Goal: Task Accomplishment & Management: Manage account settings

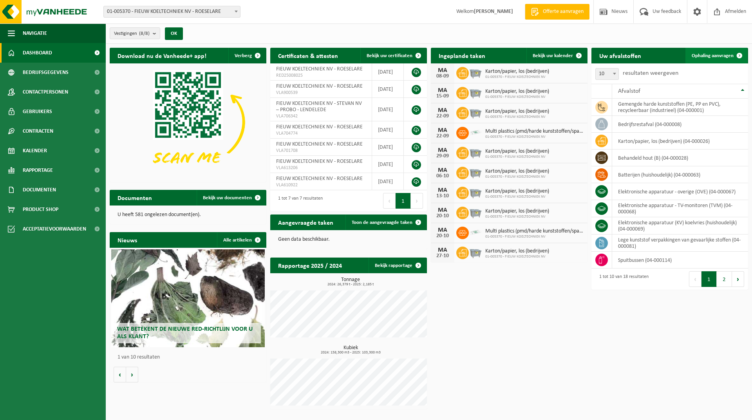
click at [715, 56] on span "Ophaling aanvragen" at bounding box center [713, 55] width 42 height 5
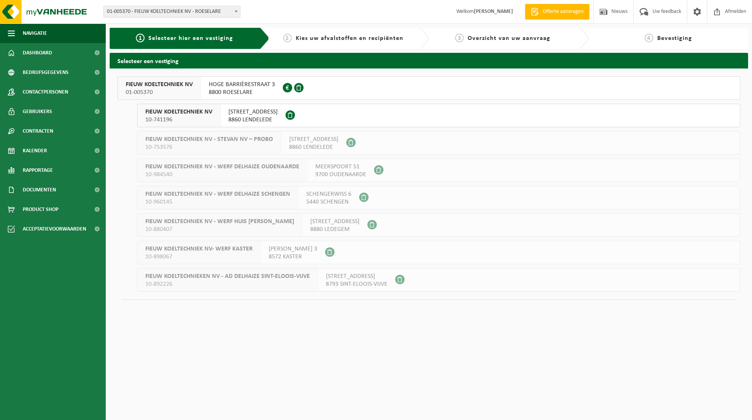
click at [235, 84] on span "HOGE BARRIÈRESTRAAT 3" at bounding box center [242, 85] width 66 height 8
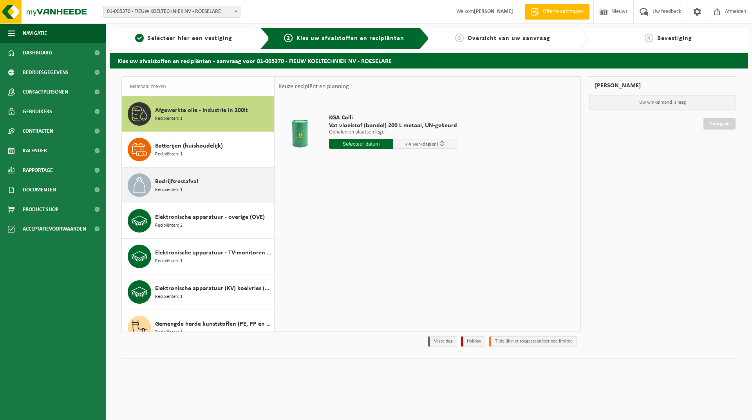
click at [209, 185] on div "Bedrijfsrestafval Recipiënten: 1" at bounding box center [213, 184] width 117 height 23
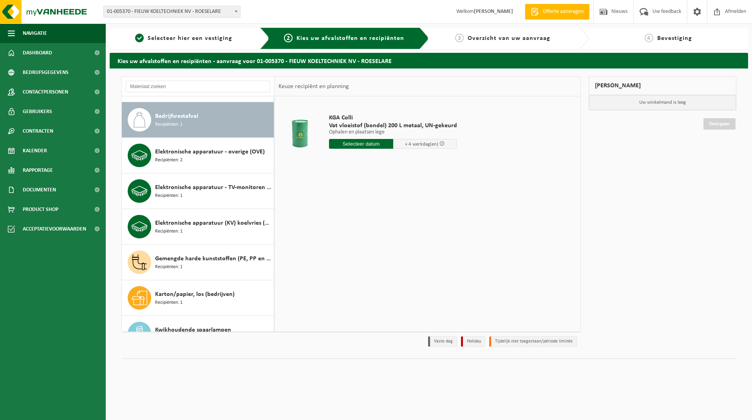
scroll to position [71, 0]
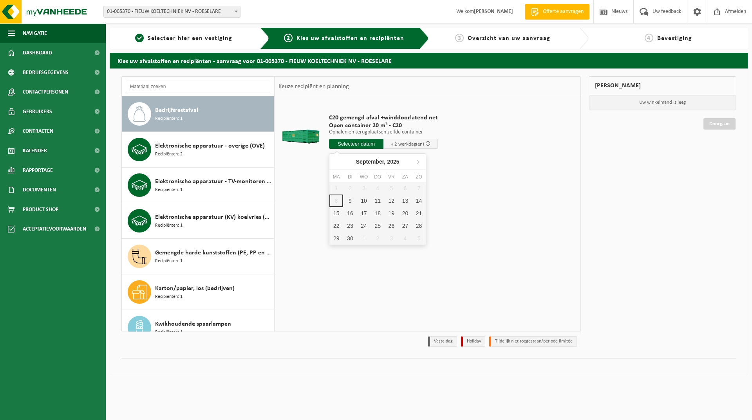
click at [359, 143] on input "text" at bounding box center [356, 144] width 54 height 10
click at [350, 201] on div "9" at bounding box center [350, 201] width 14 height 13
type input "Van 2025-09-09"
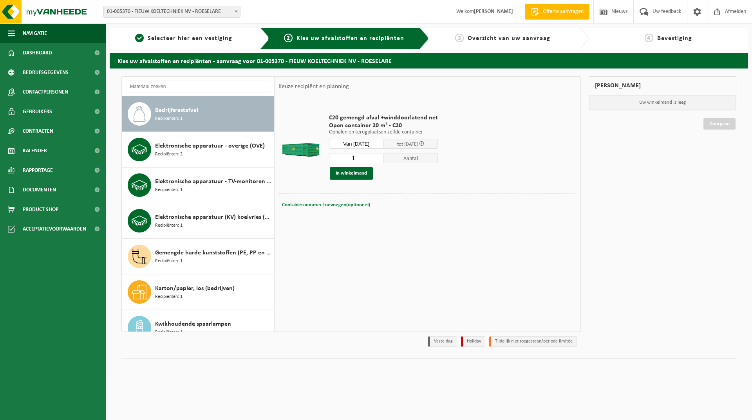
click at [338, 204] on span "Containernummer toevoegen(optioneel)" at bounding box center [326, 204] width 88 height 5
type input "C20-1611"
click at [358, 170] on button "In winkelmand" at bounding box center [351, 173] width 43 height 13
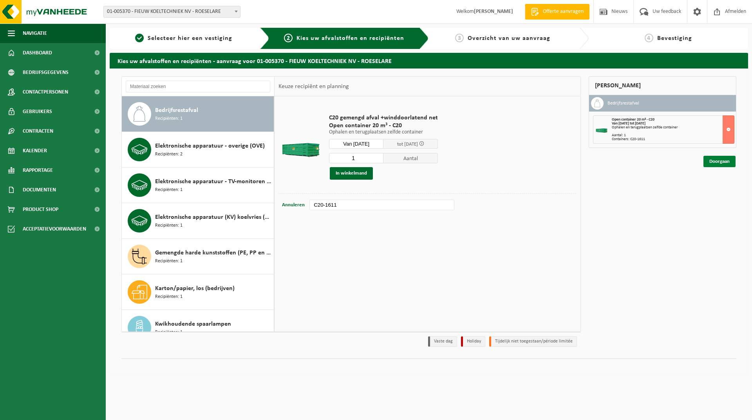
click at [722, 162] on link "Doorgaan" at bounding box center [719, 161] width 32 height 11
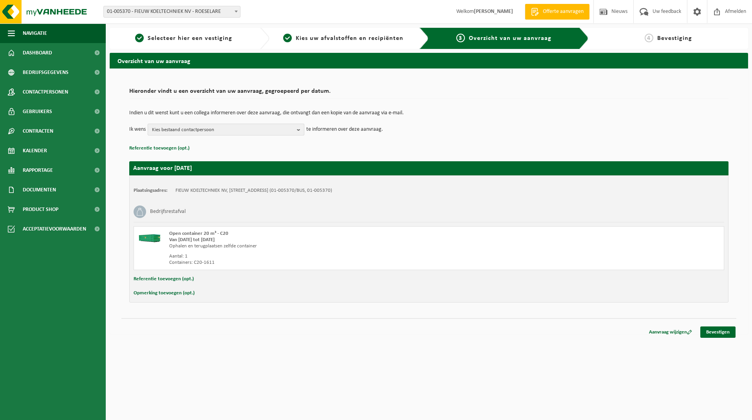
click at [300, 127] on b "button" at bounding box center [300, 129] width 7 height 11
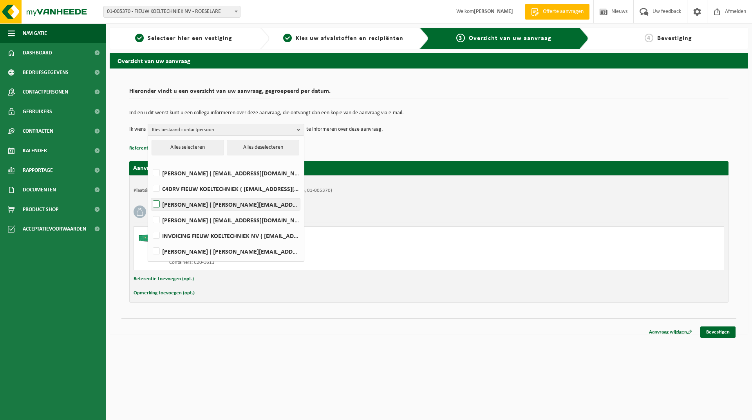
click at [157, 202] on label "DIETER CREVITS ( dieter@fieuw.be )" at bounding box center [225, 205] width 149 height 12
click at [150, 195] on input "DIETER CREVITS ( dieter@fieuw.be )" at bounding box center [150, 194] width 0 height 0
checkbox input "true"
click at [481, 139] on div "Indien u dit wenst kunt u een collega informeren over deze aanvraag, die ontvan…" at bounding box center [428, 123] width 599 height 41
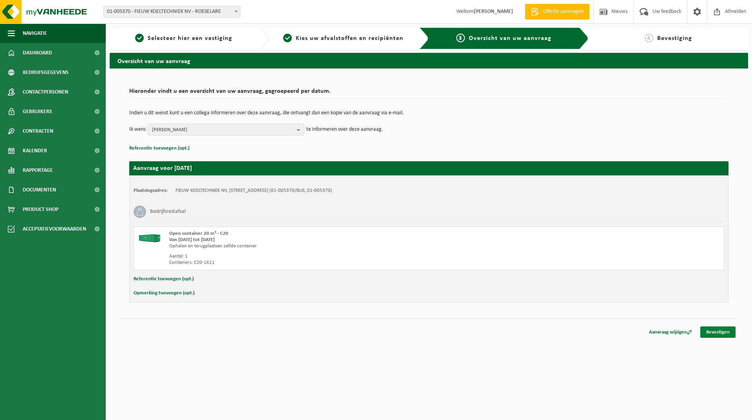
click at [721, 331] on link "Bevestigen" at bounding box center [717, 332] width 35 height 11
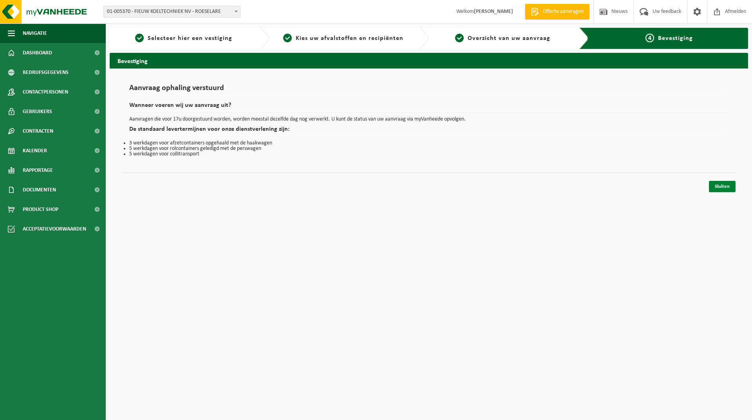
click at [732, 184] on link "Sluiten" at bounding box center [722, 186] width 27 height 11
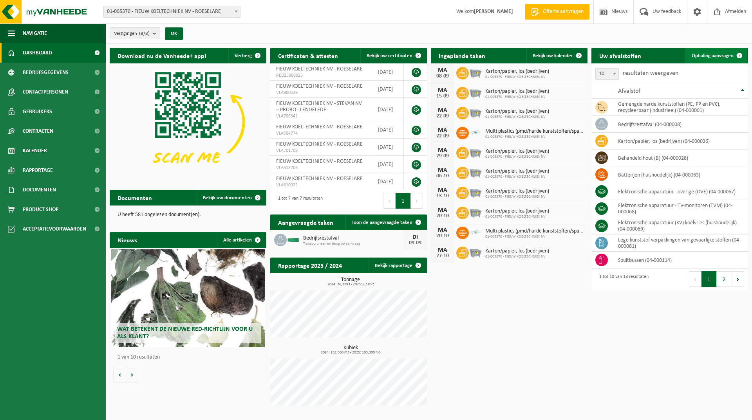
click at [724, 56] on span "Ophaling aanvragen" at bounding box center [713, 55] width 42 height 5
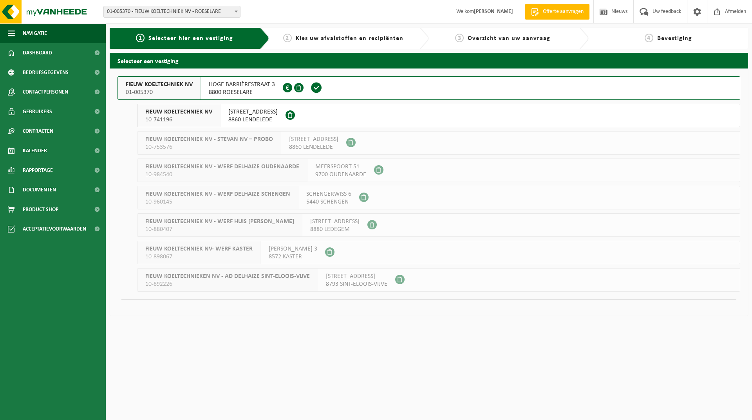
click at [250, 115] on span "HEULSESTRAAT 87" at bounding box center [252, 112] width 49 height 8
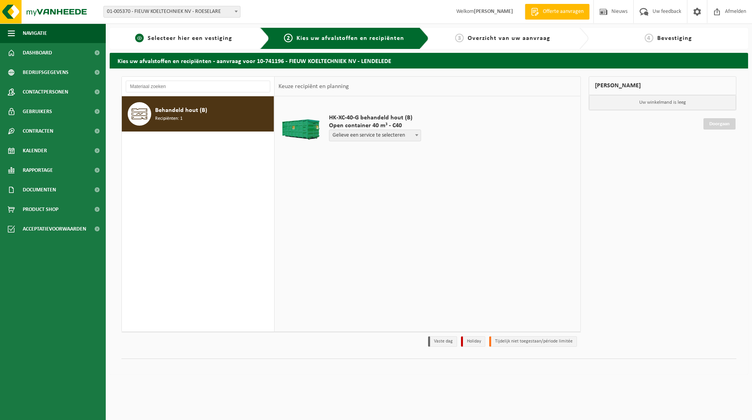
click at [196, 38] on span "Selecteer hier een vestiging" at bounding box center [190, 38] width 85 height 6
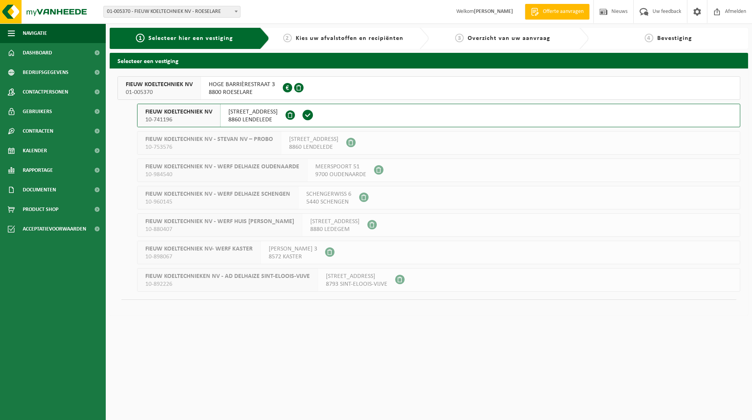
click at [233, 87] on span "HOGE BARRIÈRESTRAAT 3" at bounding box center [242, 85] width 66 height 8
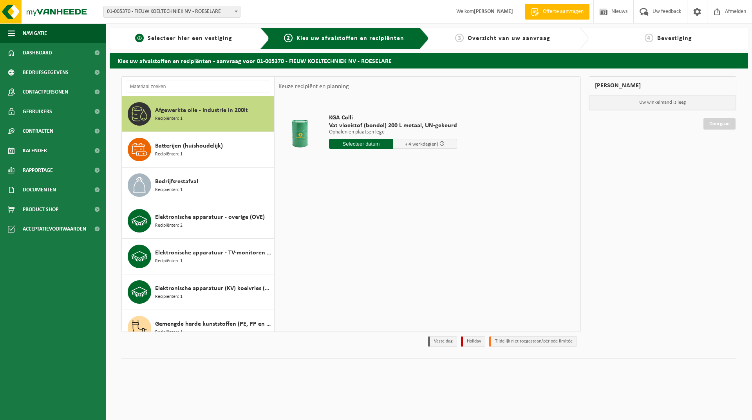
click at [225, 40] on span "Selecteer hier een vestiging" at bounding box center [190, 38] width 85 height 6
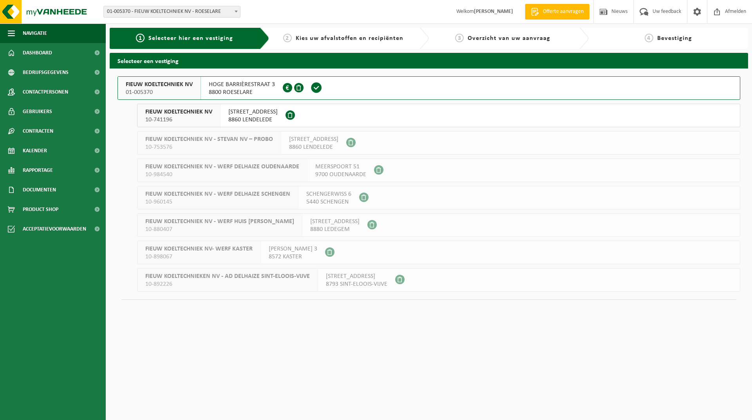
click at [245, 117] on span "8860 LENDELEDE" at bounding box center [252, 120] width 49 height 8
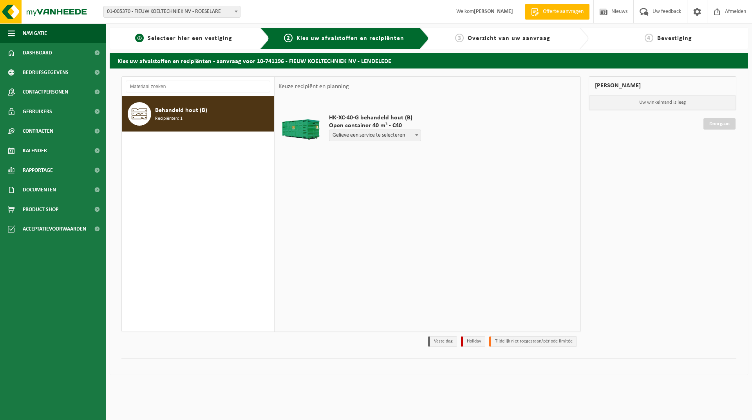
click at [172, 36] on span "Selecteer hier een vestiging" at bounding box center [190, 38] width 85 height 6
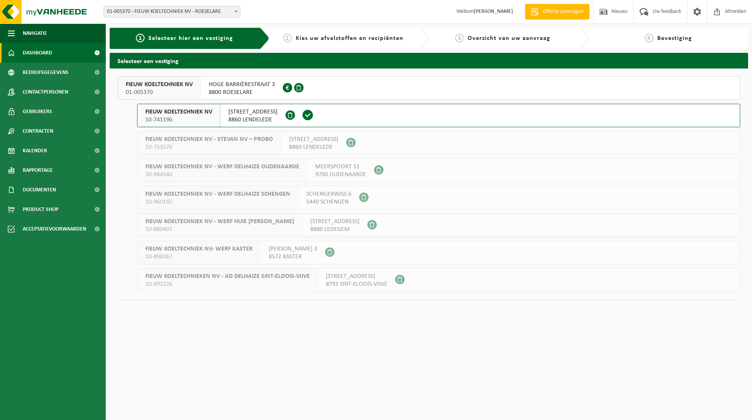
click at [45, 51] on span "Dashboard" at bounding box center [37, 53] width 29 height 20
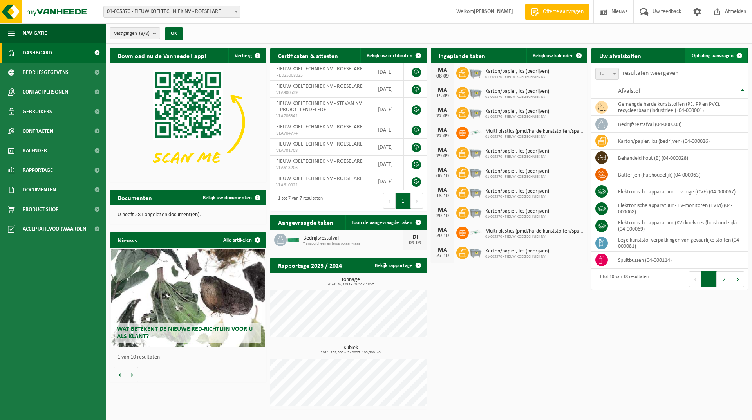
click at [715, 55] on span "Ophaling aanvragen" at bounding box center [713, 55] width 42 height 5
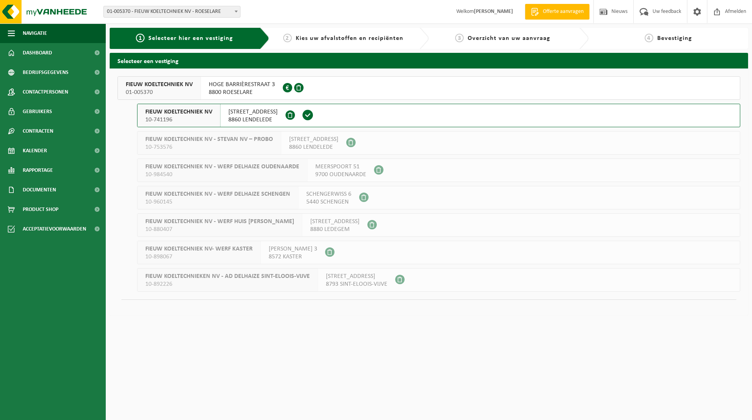
click at [253, 119] on span "8860 LENDELEDE" at bounding box center [252, 120] width 49 height 8
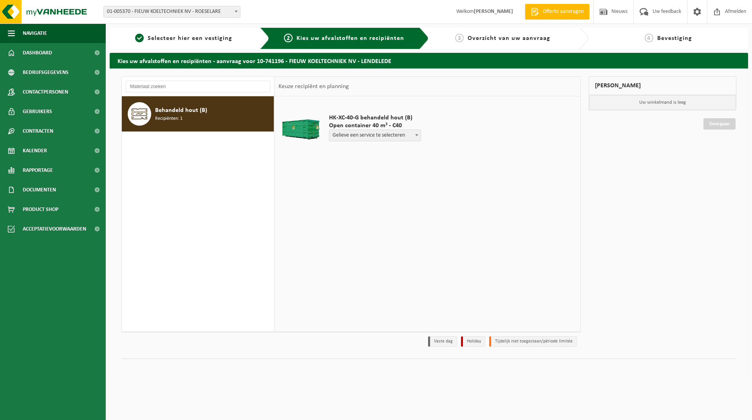
click at [418, 135] on b at bounding box center [416, 135] width 3 height 2
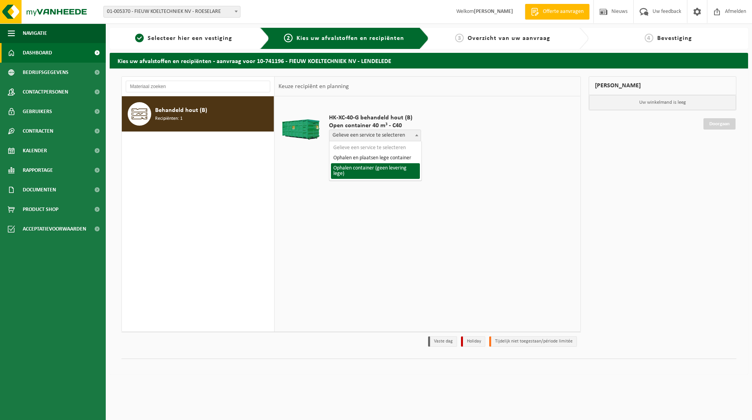
click at [37, 58] on span "Dashboard" at bounding box center [37, 53] width 29 height 20
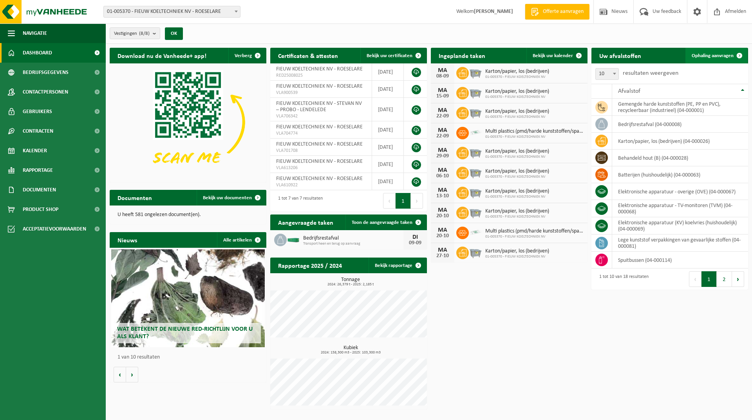
click at [715, 56] on span "Ophaling aanvragen" at bounding box center [713, 55] width 42 height 5
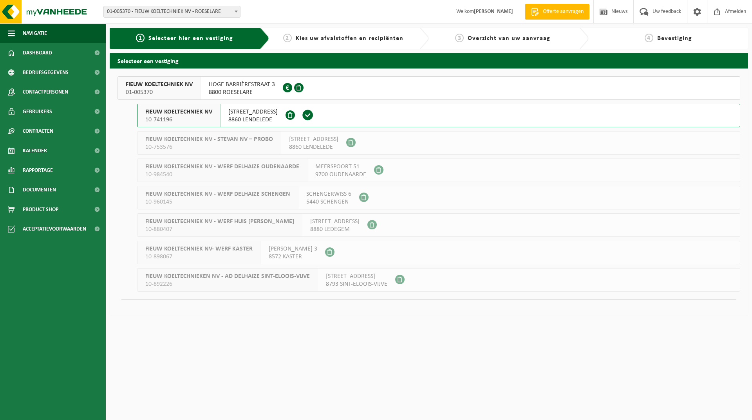
click at [154, 85] on span "FIEUW KOELTECHNIEK NV" at bounding box center [159, 85] width 67 height 8
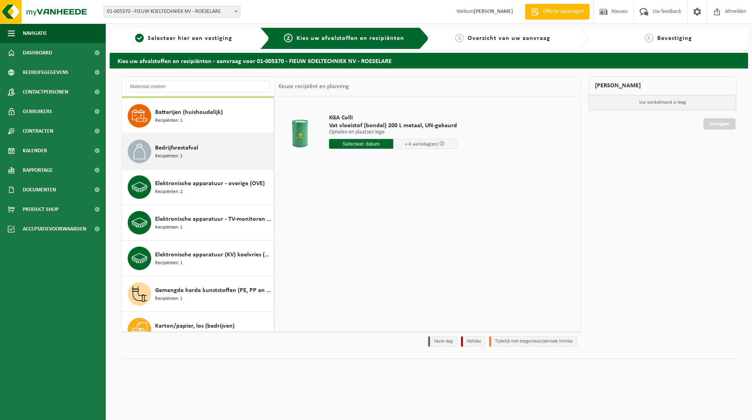
scroll to position [78, 0]
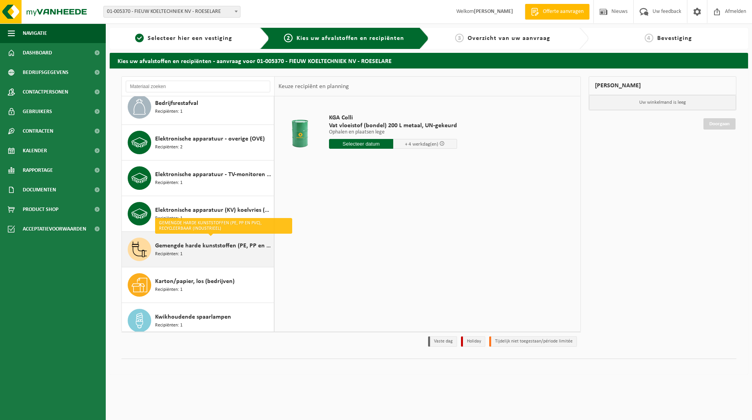
click at [231, 251] on div "Gemengde harde kunststoffen (PE, PP en PVC), recycleerbaar (industrieel) Recipi…" at bounding box center [213, 249] width 117 height 23
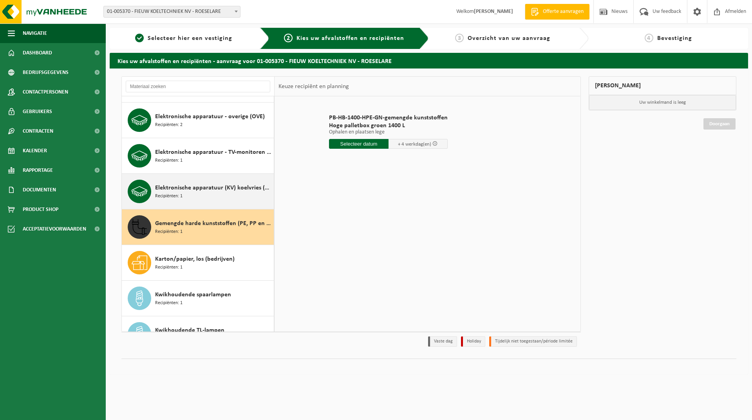
scroll to position [0, 0]
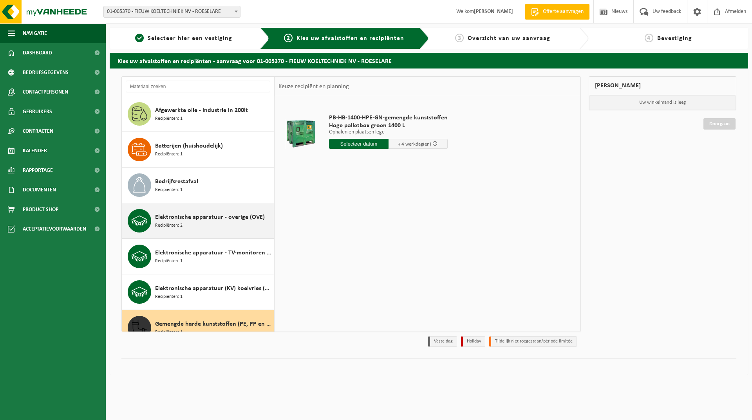
click at [181, 219] on span "Elektronische apparatuur - overige (OVE)" at bounding box center [210, 217] width 110 height 9
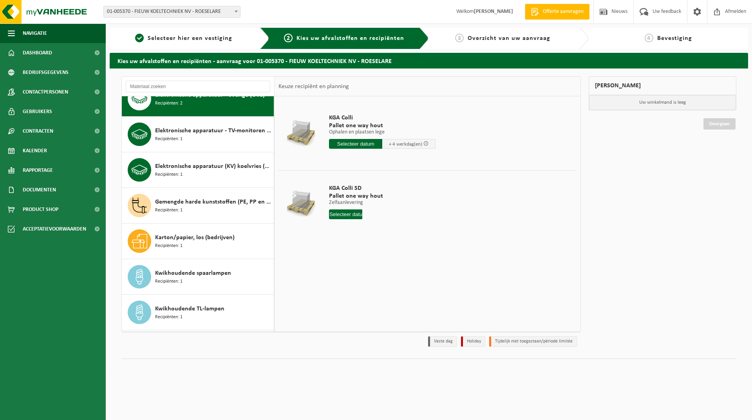
scroll to position [146, 0]
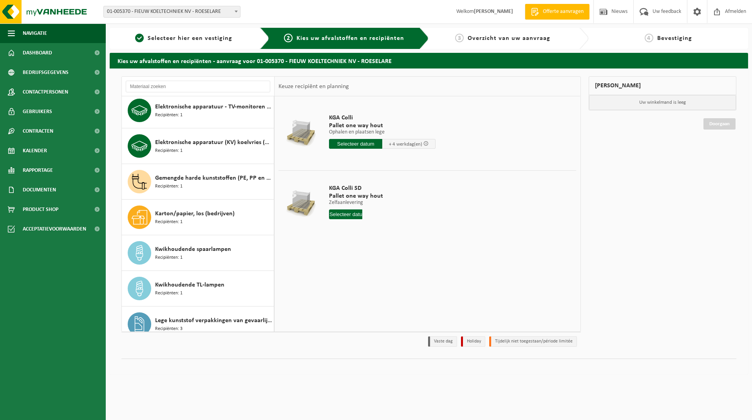
click at [310, 265] on div "KGA Colli Pallet one way hout Ophalen en plaatsen lege Ophalen en plaatsen lege…" at bounding box center [427, 213] width 305 height 235
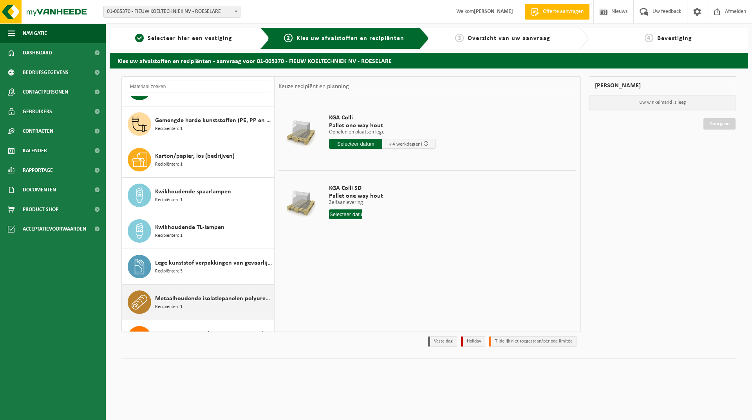
scroll to position [196, 0]
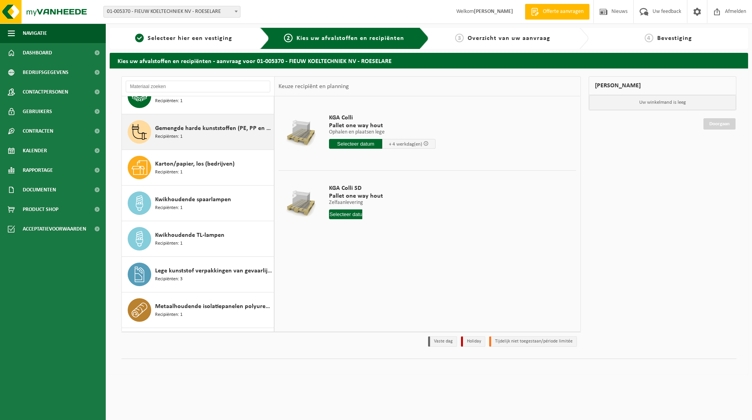
click at [209, 133] on div "Gemengde harde kunststoffen (PE, PP en PVC), recycleerbaar (industrieel) Recipi…" at bounding box center [213, 131] width 117 height 23
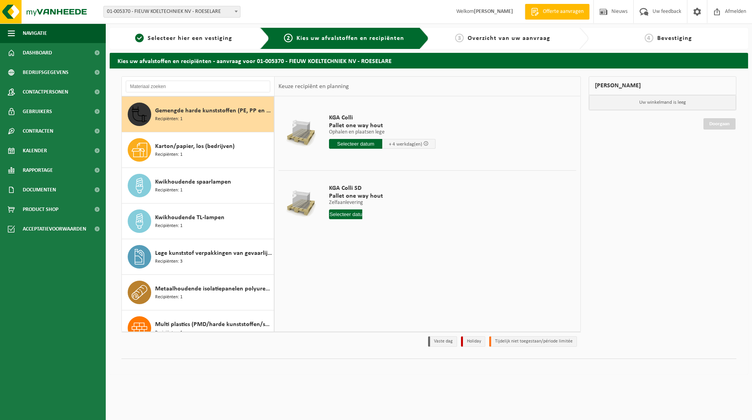
scroll to position [214, 0]
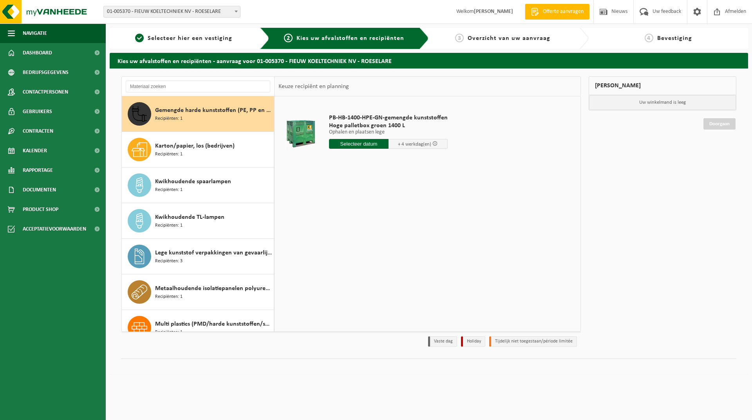
click at [368, 143] on input "text" at bounding box center [359, 144] width 60 height 10
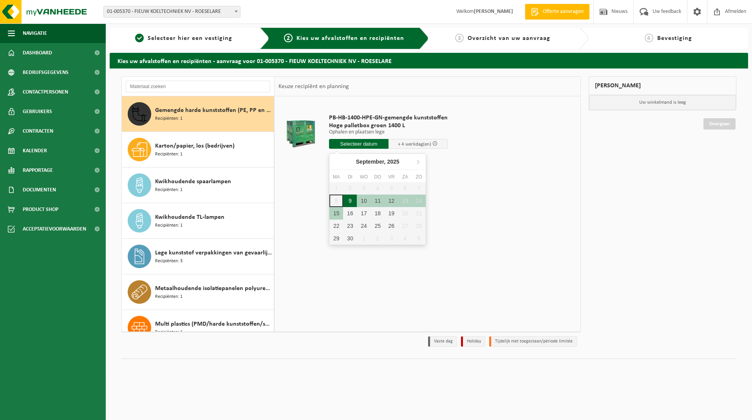
click at [349, 203] on div "9" at bounding box center [350, 201] width 14 height 13
type input "Van 2025-09-09"
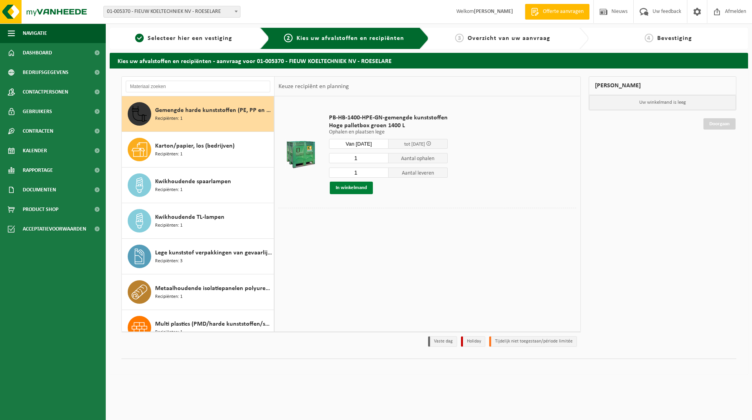
click at [356, 188] on button "In winkelmand" at bounding box center [351, 188] width 43 height 13
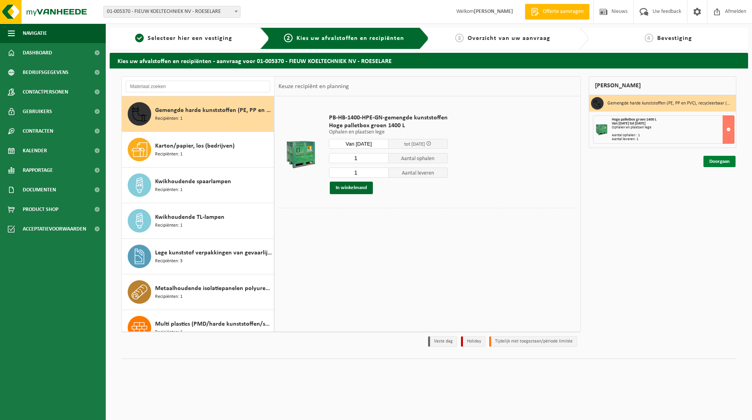
click at [720, 162] on link "Doorgaan" at bounding box center [719, 161] width 32 height 11
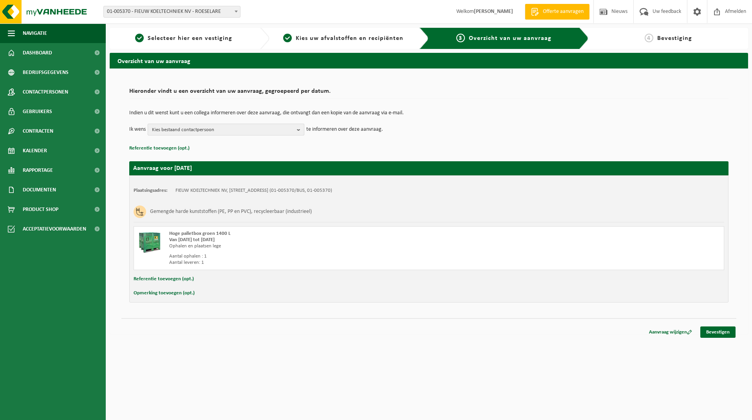
click at [297, 128] on b "button" at bounding box center [300, 129] width 7 height 11
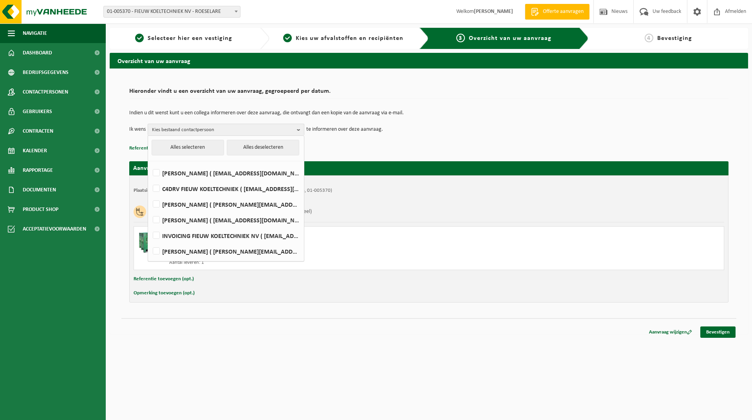
drag, startPoint x: 156, startPoint y: 204, endPoint x: 309, endPoint y: 231, distance: 155.0
click at [156, 204] on label "DIETER CREVITS ( dieter@fieuw.be )" at bounding box center [225, 205] width 149 height 12
click at [150, 195] on input "DIETER CREVITS ( dieter@fieuw.be )" at bounding box center [150, 194] width 0 height 0
checkbox input "true"
click at [372, 145] on p "Referentie toevoegen (opt.)" at bounding box center [428, 148] width 599 height 10
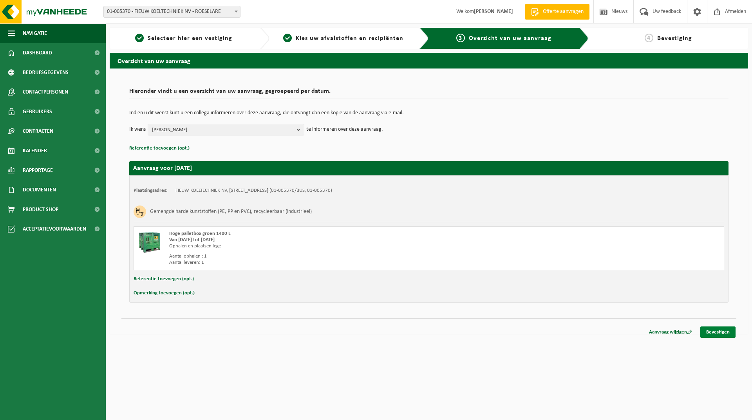
click at [716, 332] on link "Bevestigen" at bounding box center [717, 332] width 35 height 11
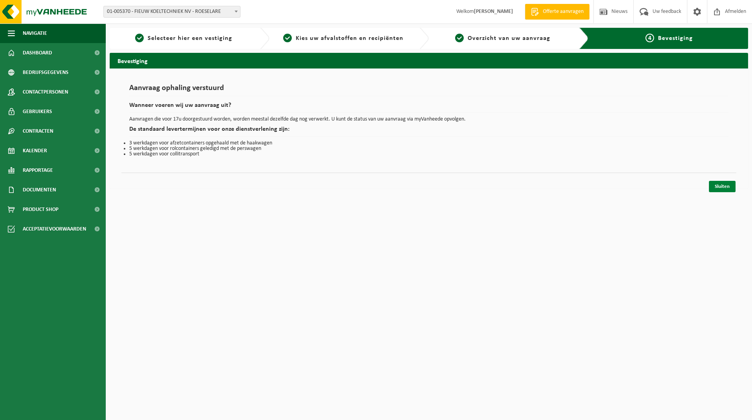
click at [729, 188] on link "Sluiten" at bounding box center [722, 186] width 27 height 11
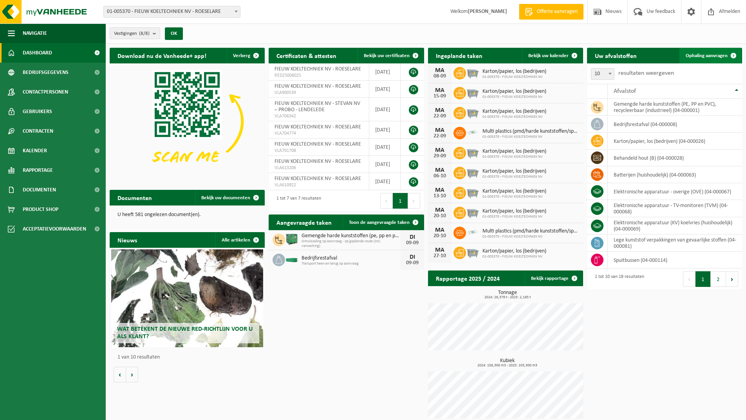
click at [700, 53] on span "Ophaling aanvragen" at bounding box center [707, 55] width 42 height 5
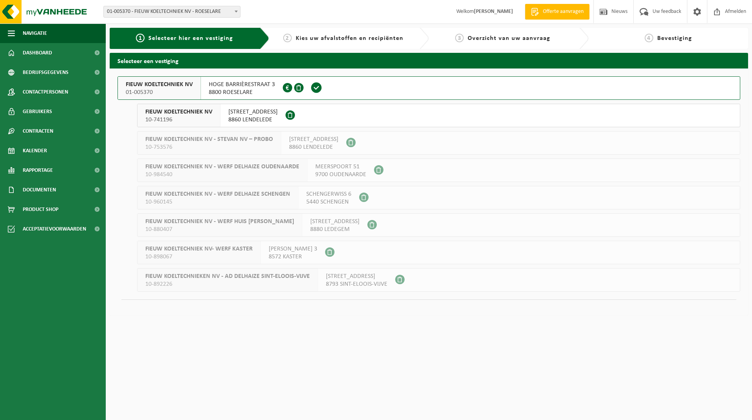
click at [169, 85] on span "FIEUW KOELTECHNIEK NV" at bounding box center [159, 85] width 67 height 8
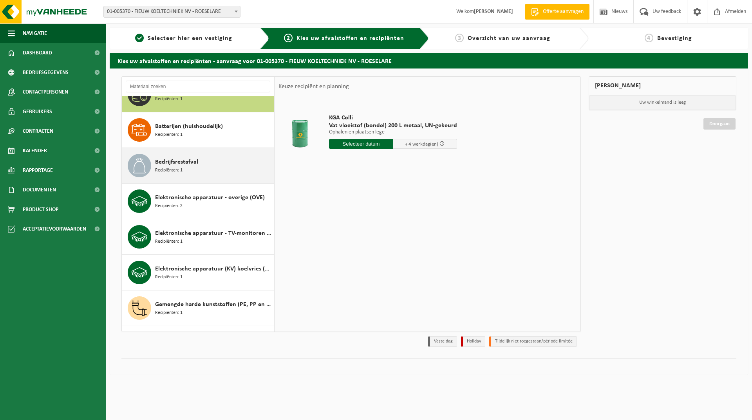
scroll to position [39, 0]
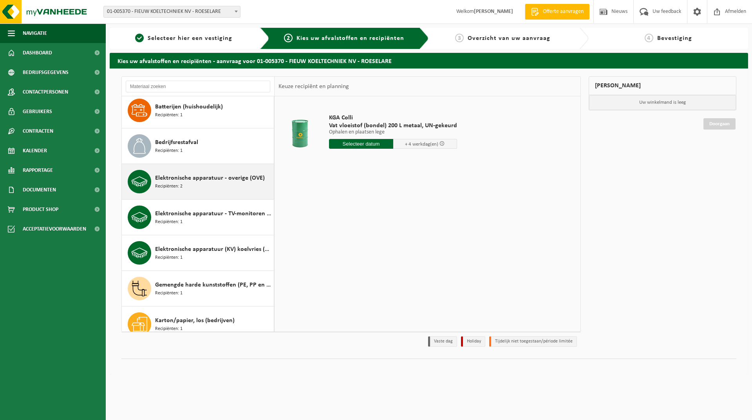
click at [185, 183] on div "Elektronische apparatuur - overige (OVE) Recipiënten: 2" at bounding box center [213, 181] width 117 height 23
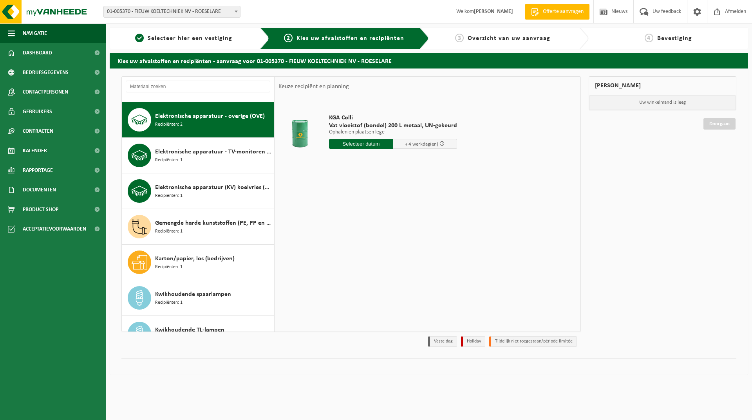
scroll to position [107, 0]
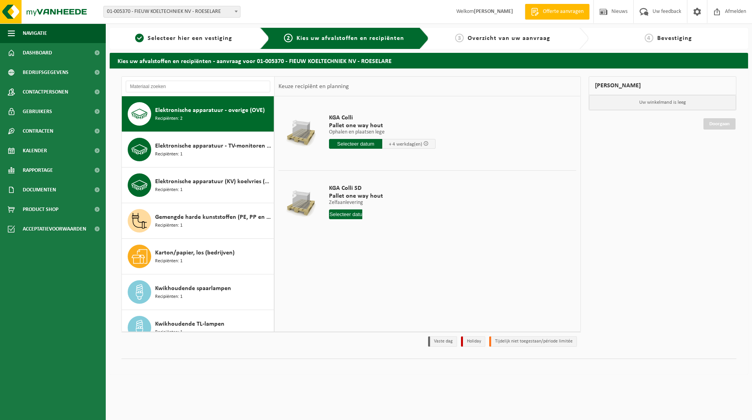
click at [365, 142] on input "text" at bounding box center [355, 144] width 53 height 10
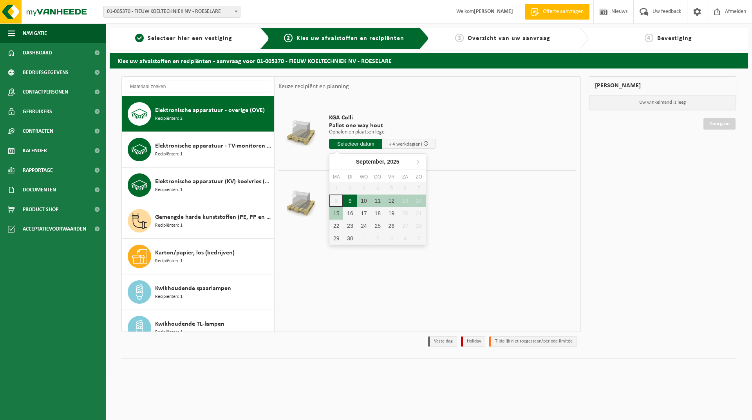
click at [352, 201] on div "9" at bounding box center [350, 201] width 14 height 13
type input "Van [DATE]"
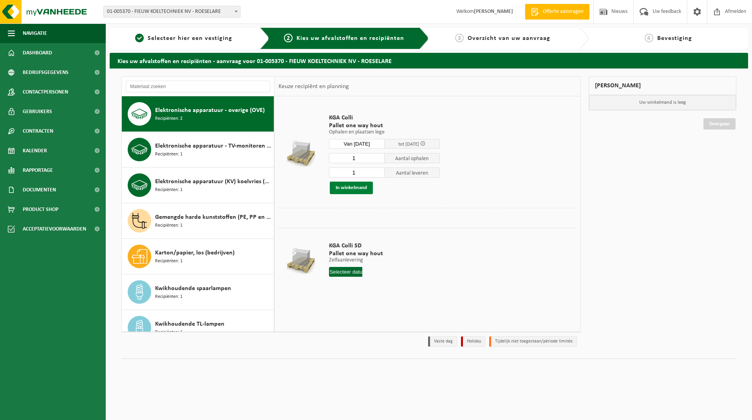
click at [354, 190] on button "In winkelmand" at bounding box center [351, 188] width 43 height 13
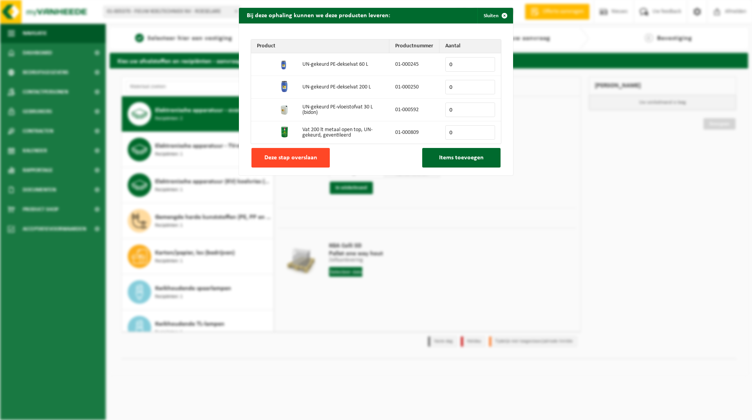
click at [303, 155] on span "Deze stap overslaan" at bounding box center [290, 158] width 53 height 6
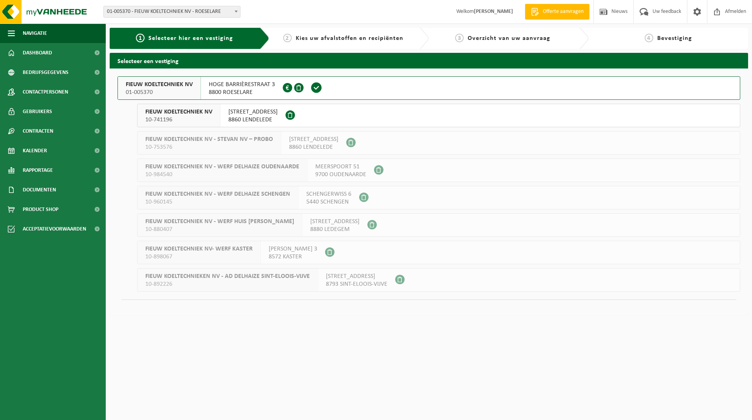
click at [166, 89] on span "01-005370" at bounding box center [159, 93] width 67 height 8
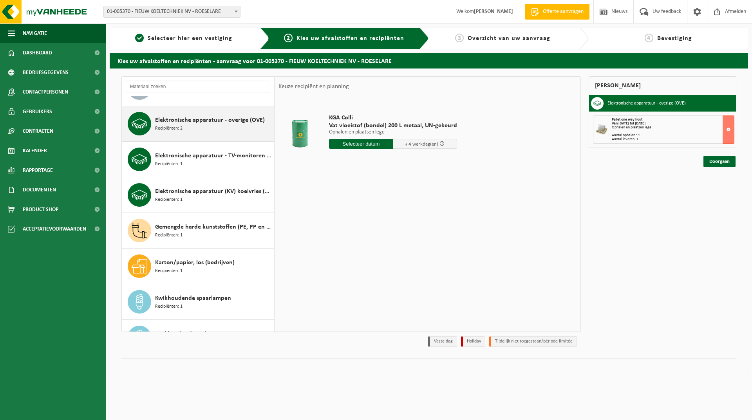
scroll to position [78, 0]
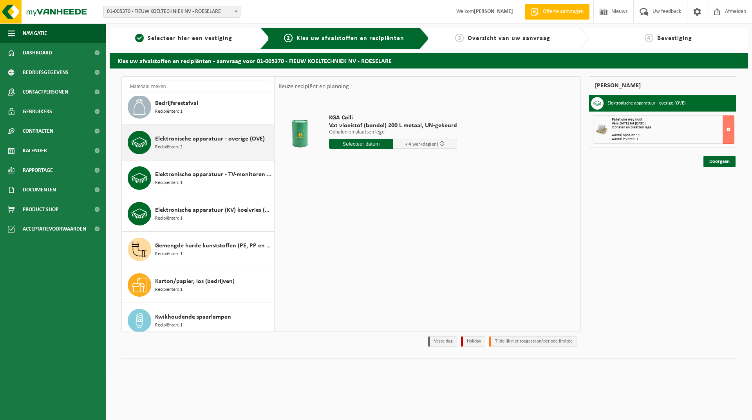
click at [171, 140] on span "Elektronische apparatuur - overige (OVE)" at bounding box center [210, 138] width 110 height 9
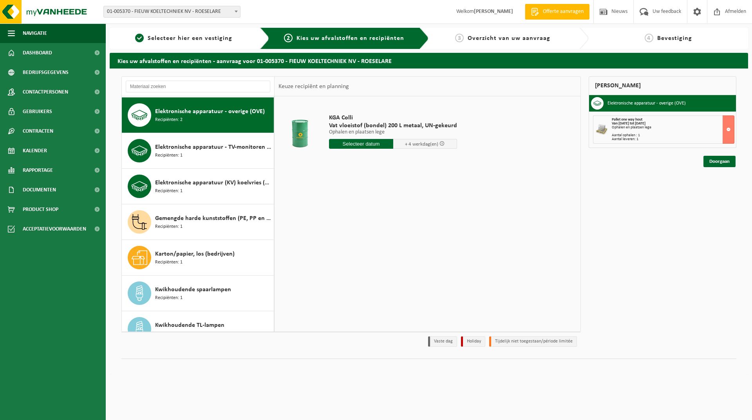
scroll to position [107, 0]
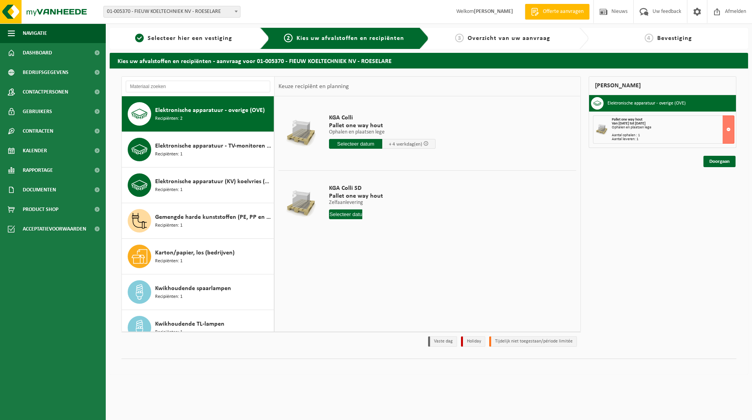
click at [349, 140] on input "text" at bounding box center [355, 144] width 53 height 10
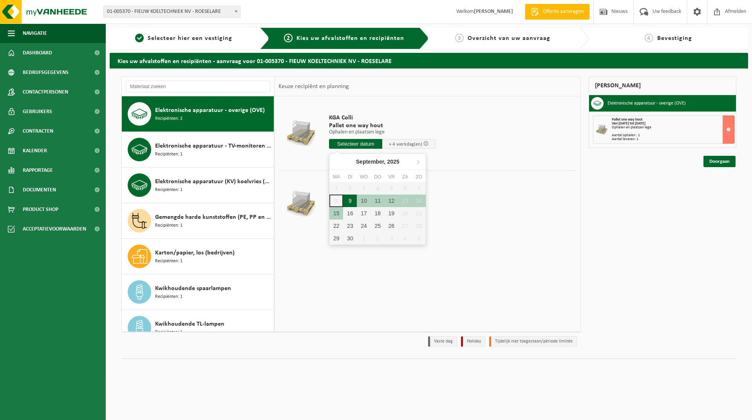
click at [351, 201] on div "9" at bounding box center [350, 201] width 14 height 13
type input "Van 2025-09-09"
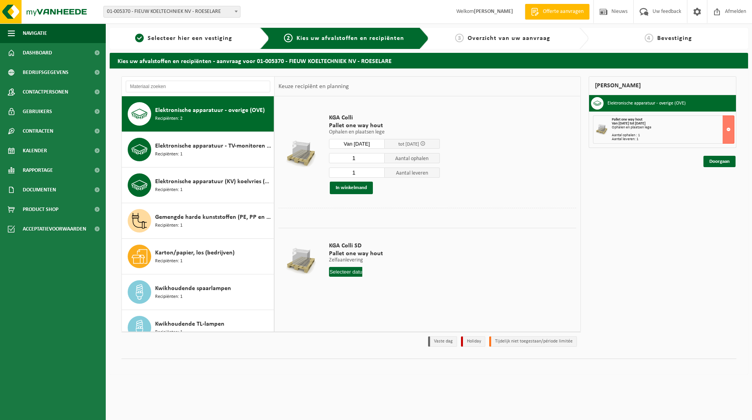
drag, startPoint x: 649, startPoint y: 104, endPoint x: 681, endPoint y: 228, distance: 128.4
click at [679, 230] on div "Mijn winkelmand Elektronische apparatuur - overige (OVE) Pallet one way hout Va…" at bounding box center [663, 213] width 156 height 275
click at [361, 185] on button "In winkelmand" at bounding box center [351, 188] width 43 height 13
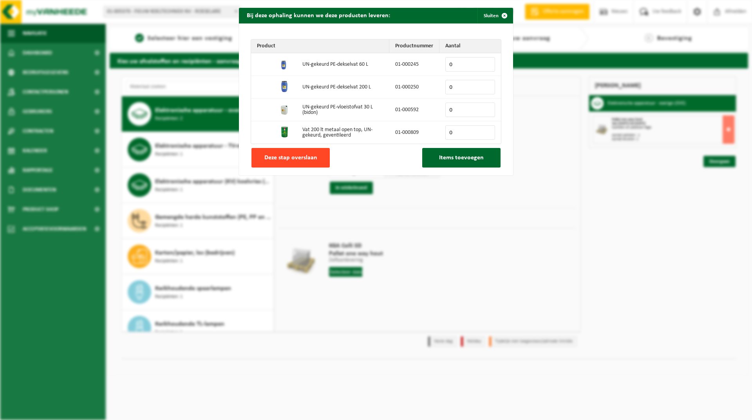
click at [304, 158] on span "Deze stap overslaan" at bounding box center [290, 158] width 53 height 6
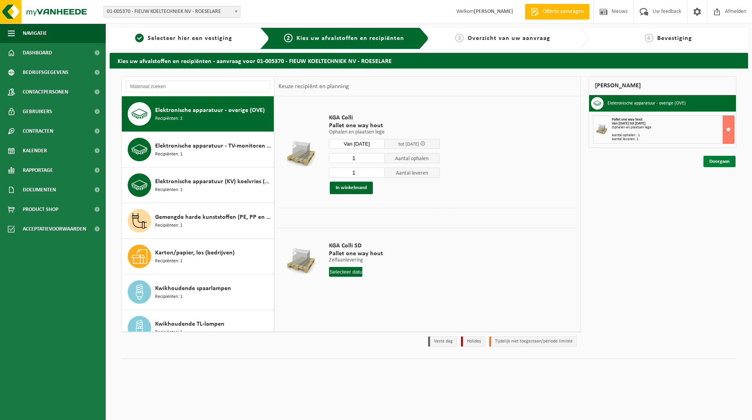
click at [721, 164] on link "Doorgaan" at bounding box center [719, 161] width 32 height 11
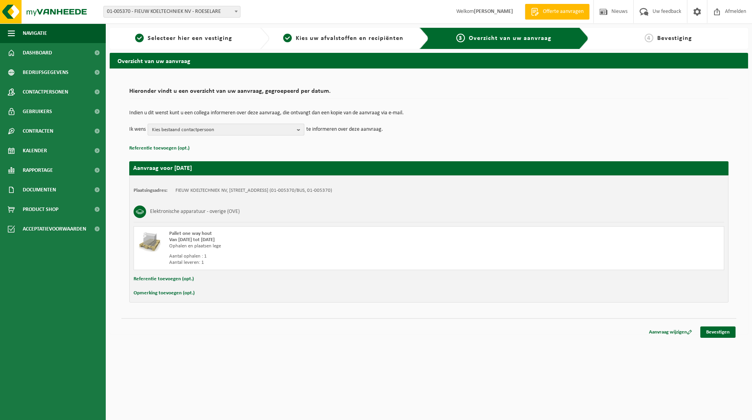
click at [298, 129] on b "button" at bounding box center [300, 129] width 7 height 11
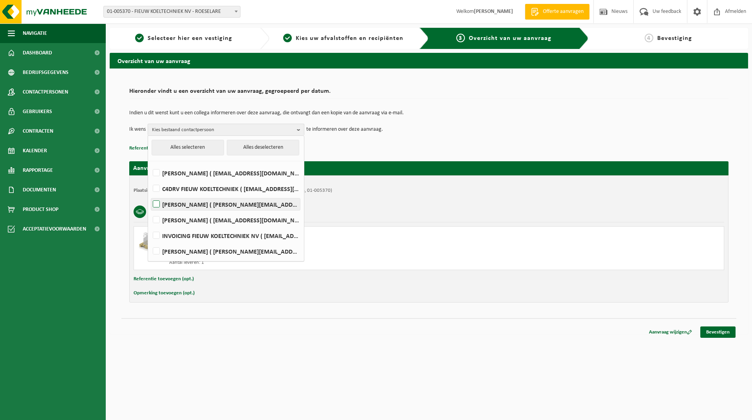
drag, startPoint x: 157, startPoint y: 204, endPoint x: 360, endPoint y: 241, distance: 206.3
click at [157, 203] on label "DIETER CREVITS ( dieter@fieuw.be )" at bounding box center [225, 205] width 149 height 12
click at [150, 195] on input "DIETER CREVITS ( dieter@fieuw.be )" at bounding box center [150, 194] width 0 height 0
checkbox input "true"
click at [719, 330] on link "Bevestigen" at bounding box center [717, 332] width 35 height 11
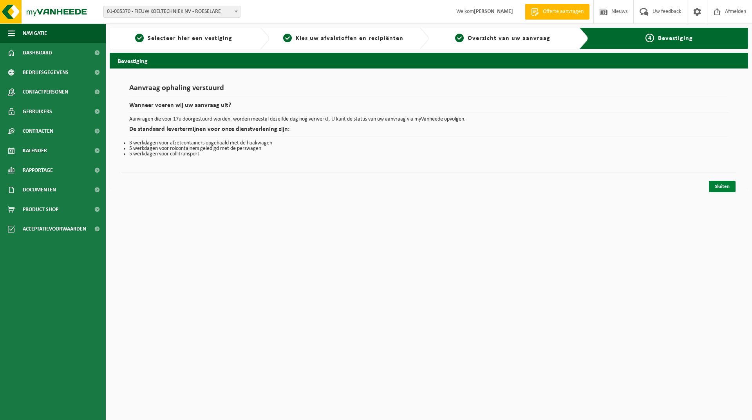
click at [723, 187] on link "Sluiten" at bounding box center [722, 186] width 27 height 11
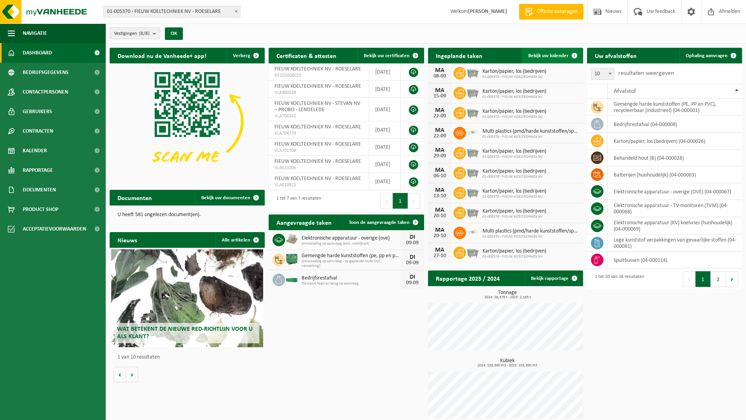
click at [561, 57] on span "Bekijk uw kalender" at bounding box center [548, 55] width 40 height 5
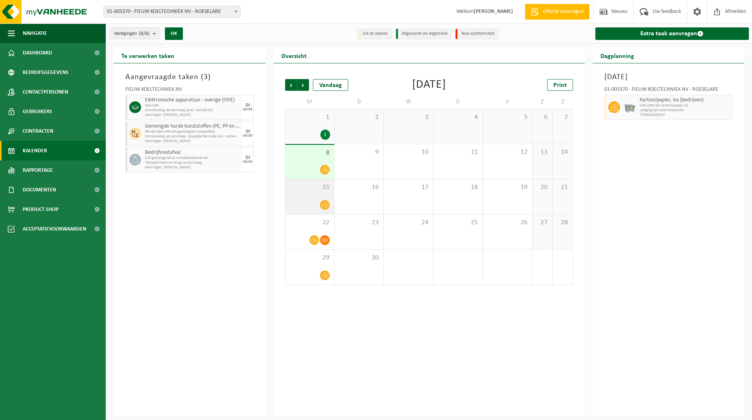
click at [315, 195] on div "15" at bounding box center [309, 196] width 49 height 35
click at [316, 273] on div at bounding box center [309, 275] width 41 height 11
click at [309, 168] on div at bounding box center [309, 169] width 41 height 11
